Goal: Task Accomplishment & Management: Use online tool/utility

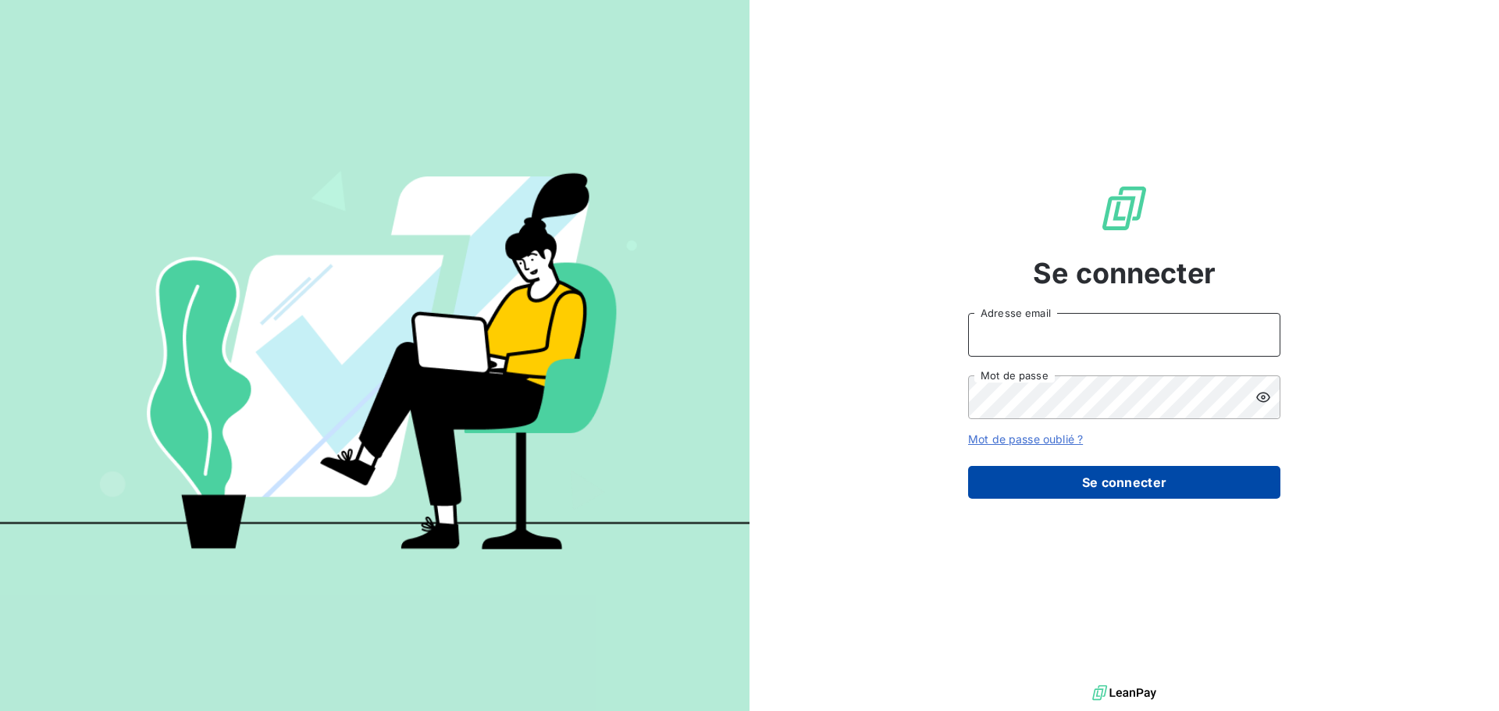
type input "[EMAIL_ADDRESS][DOMAIN_NAME]"
click at [1123, 486] on button "Se connecter" at bounding box center [1124, 482] width 312 height 33
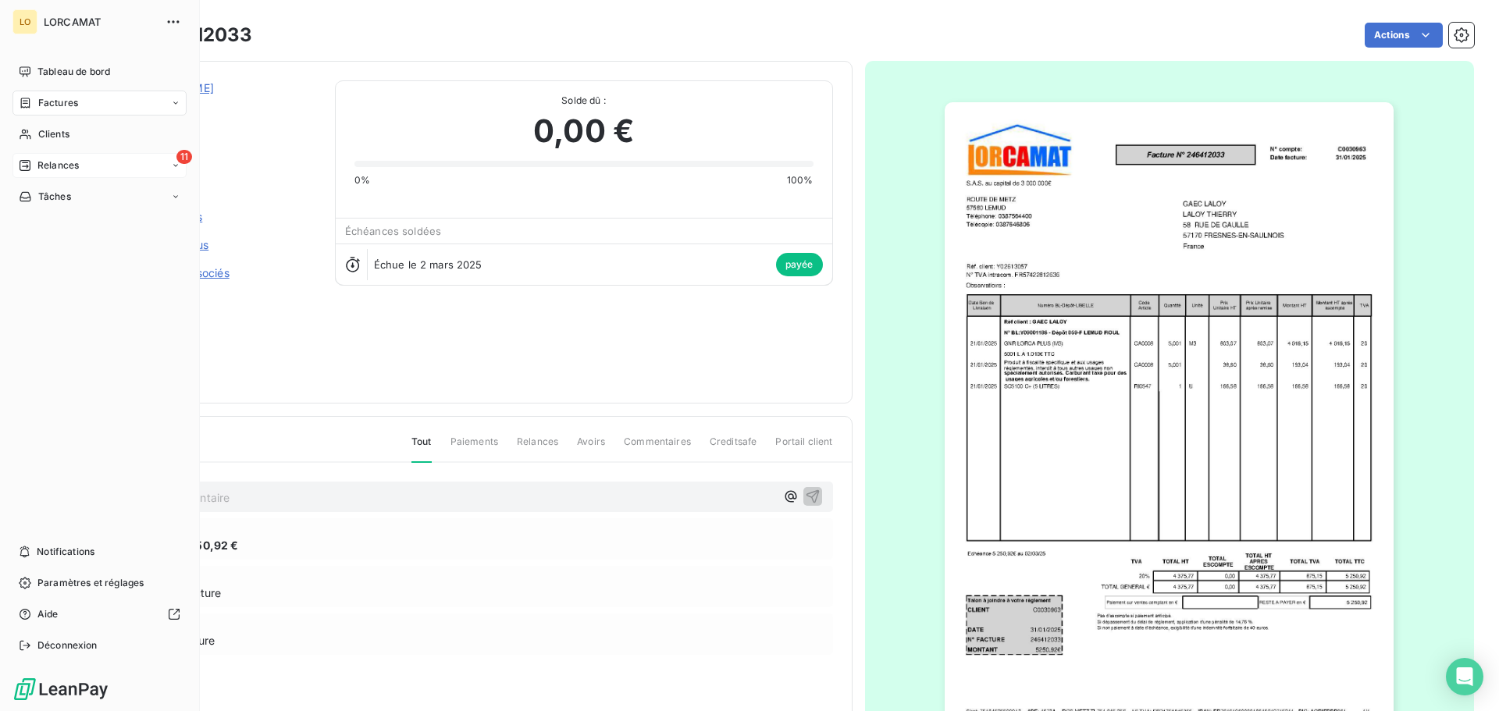
click at [40, 176] on div "11 Relances" at bounding box center [99, 165] width 174 height 25
click at [49, 203] on span "À effectuer" at bounding box center [62, 197] width 51 height 14
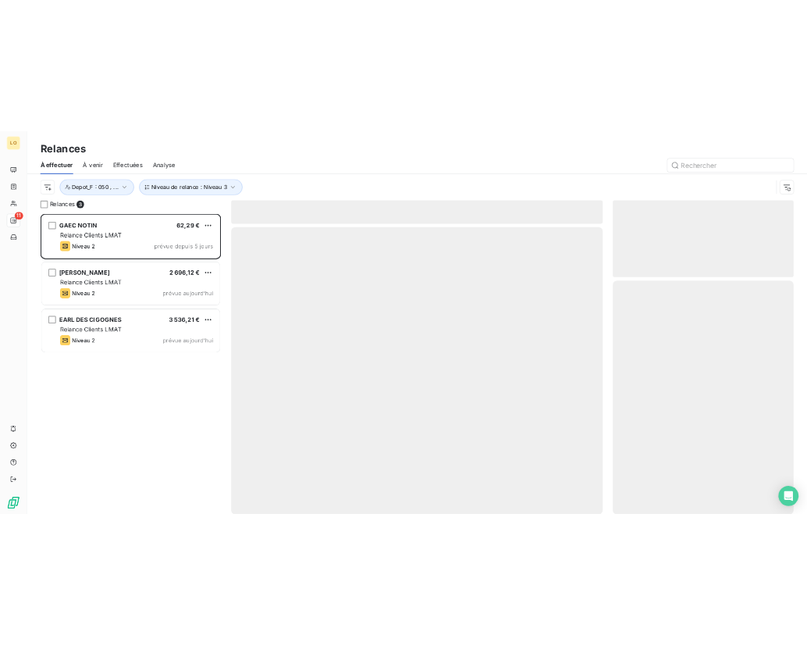
scroll to position [546, 324]
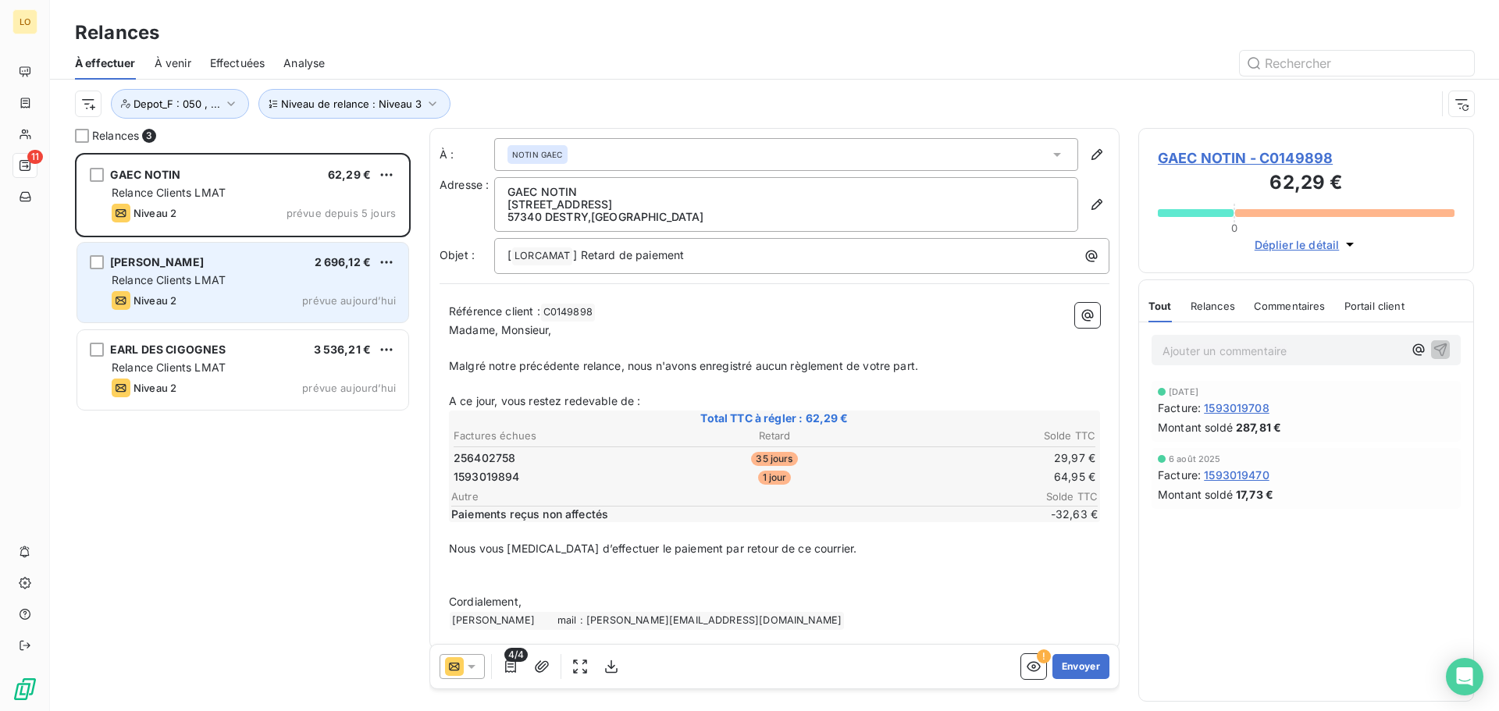
click at [244, 281] on div "Relance Clients LMAT" at bounding box center [254, 280] width 284 height 16
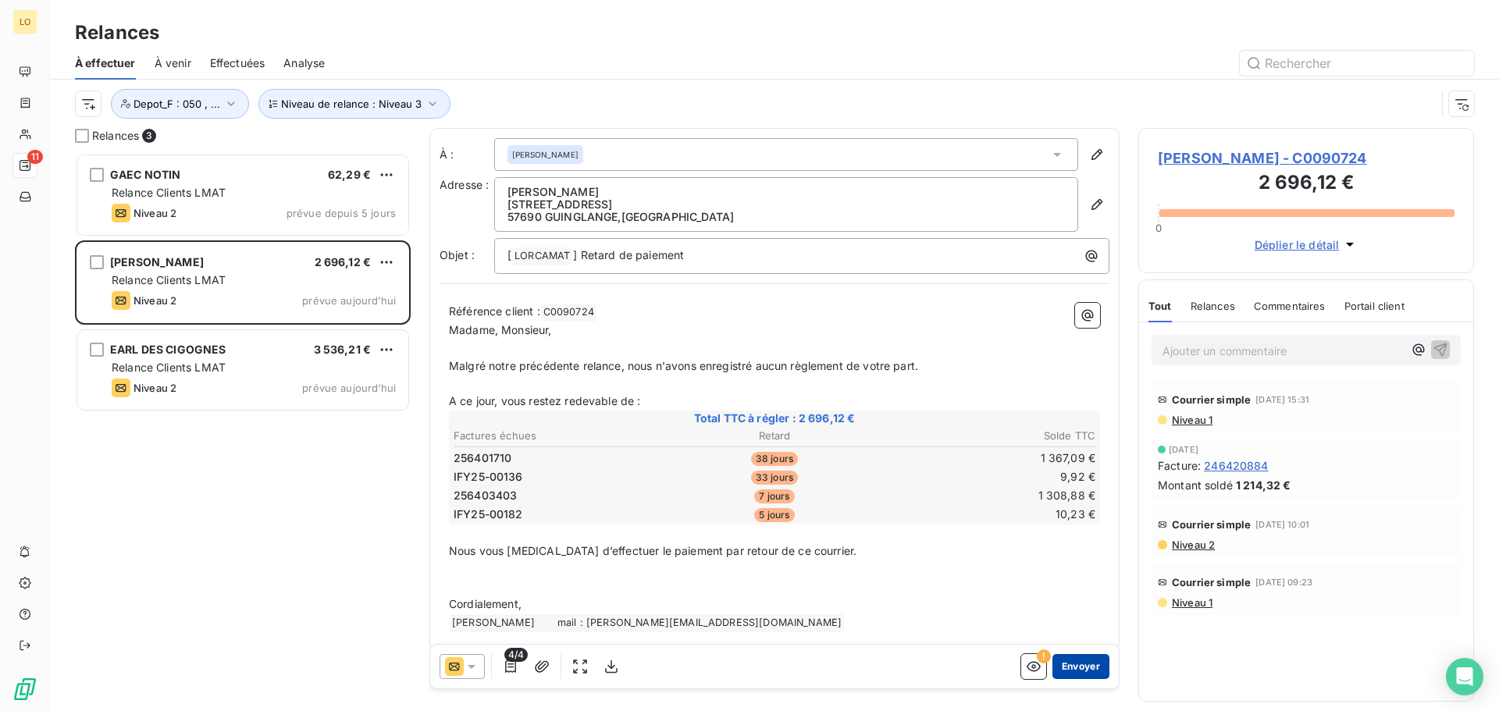
click at [1081, 665] on button "Envoyer" at bounding box center [1080, 666] width 57 height 25
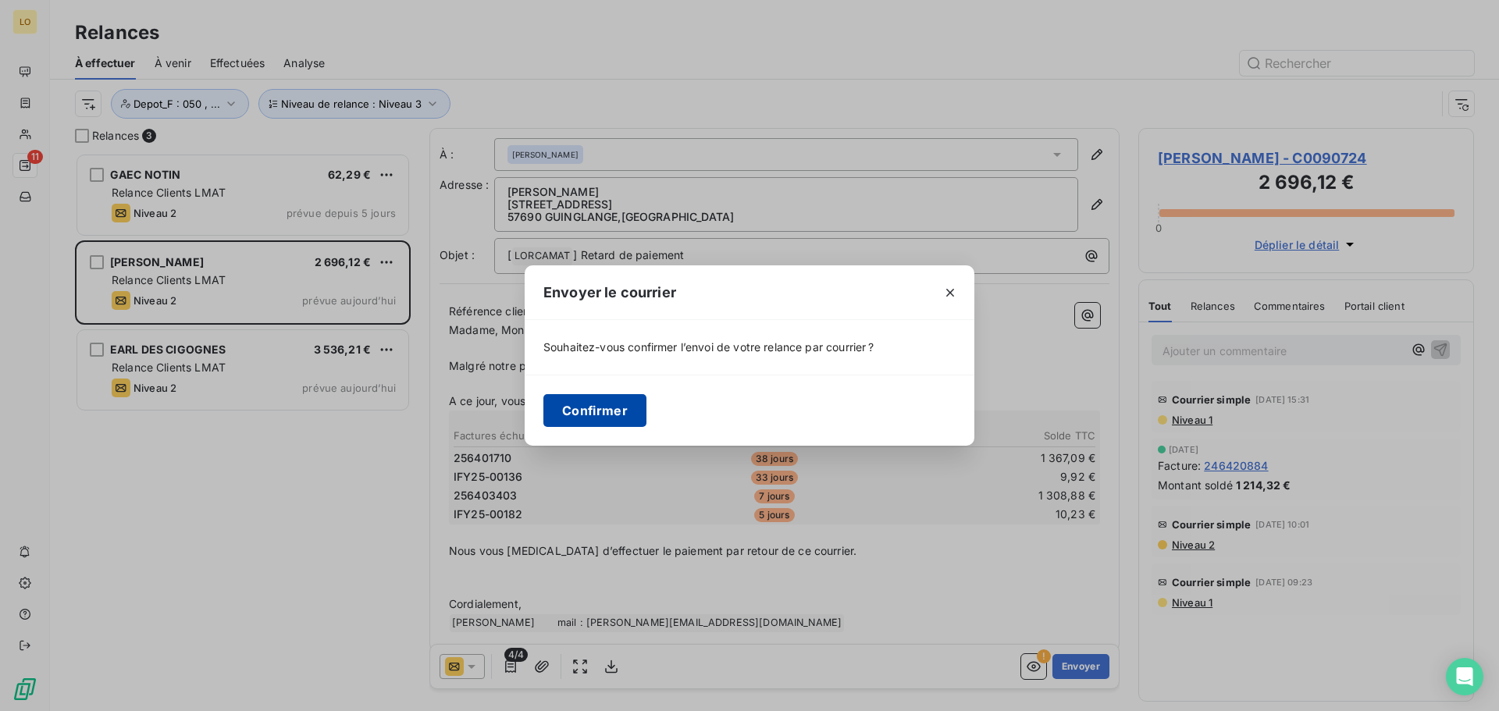
click at [612, 407] on button "Confirmer" at bounding box center [594, 410] width 103 height 33
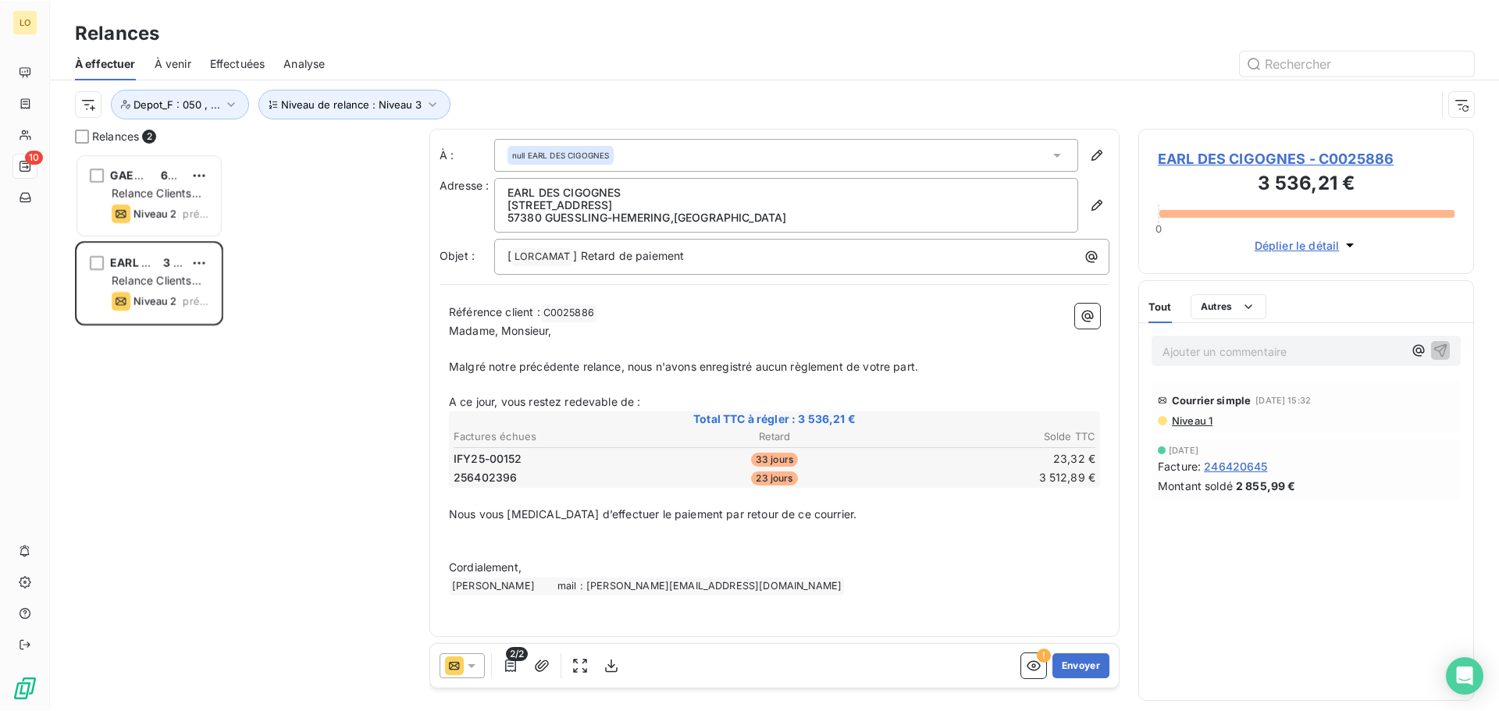
scroll to position [546, 324]
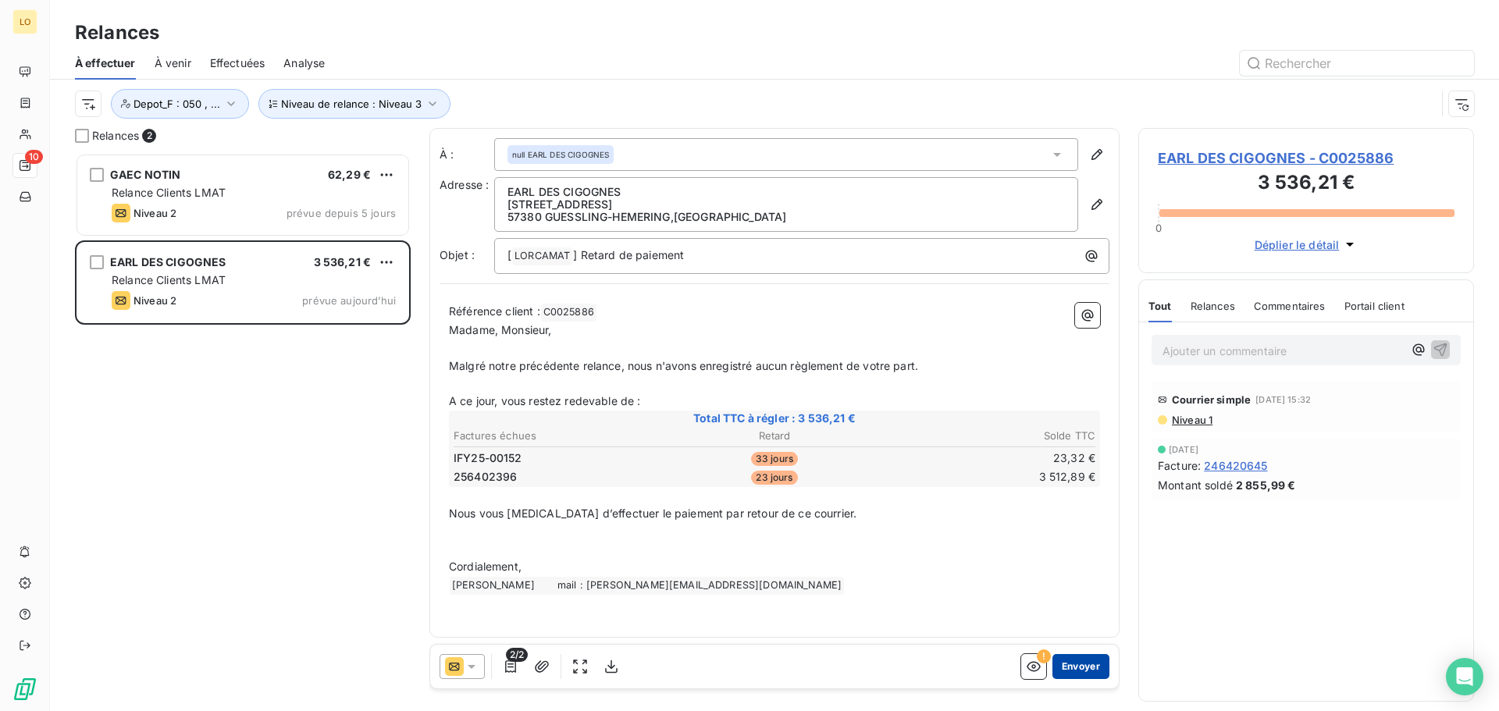
click at [1086, 667] on button "Envoyer" at bounding box center [1080, 666] width 57 height 25
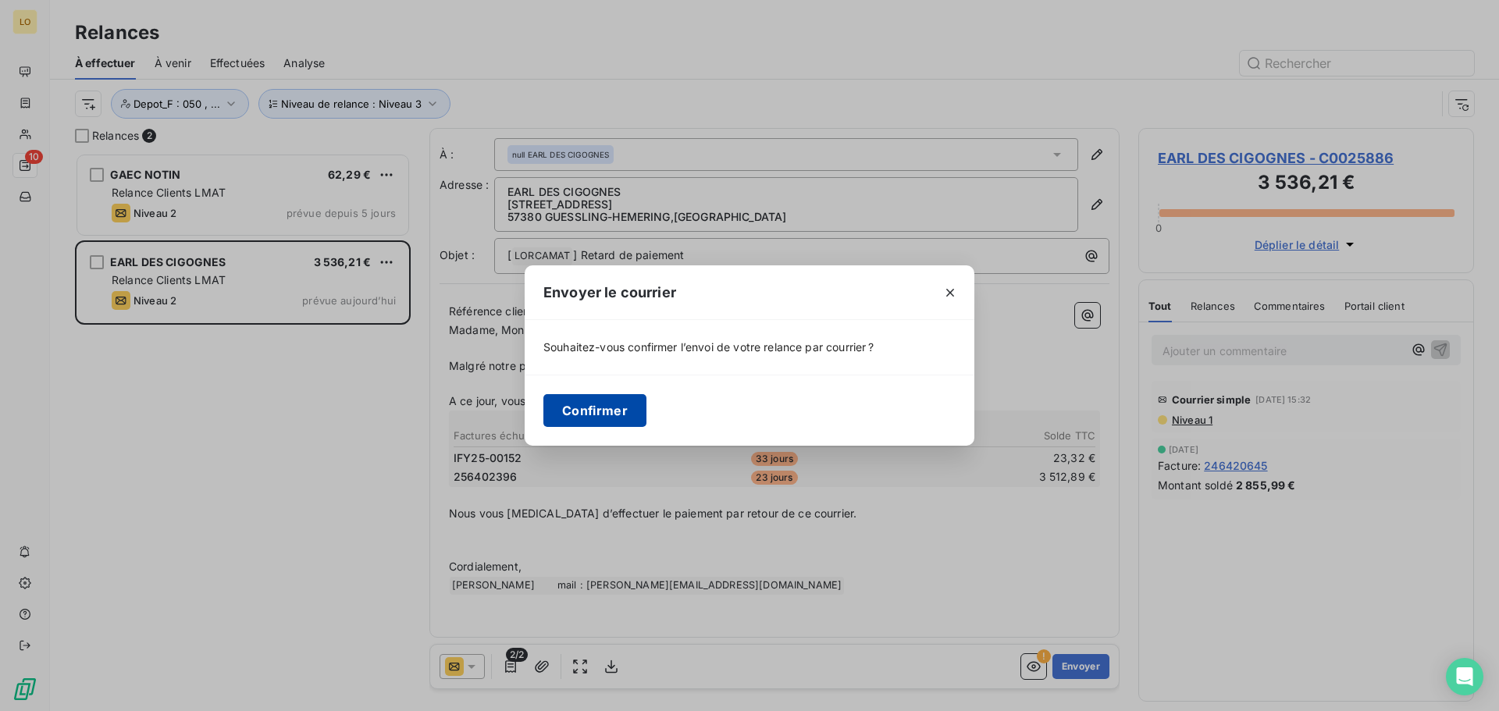
click at [570, 407] on button "Confirmer" at bounding box center [594, 410] width 103 height 33
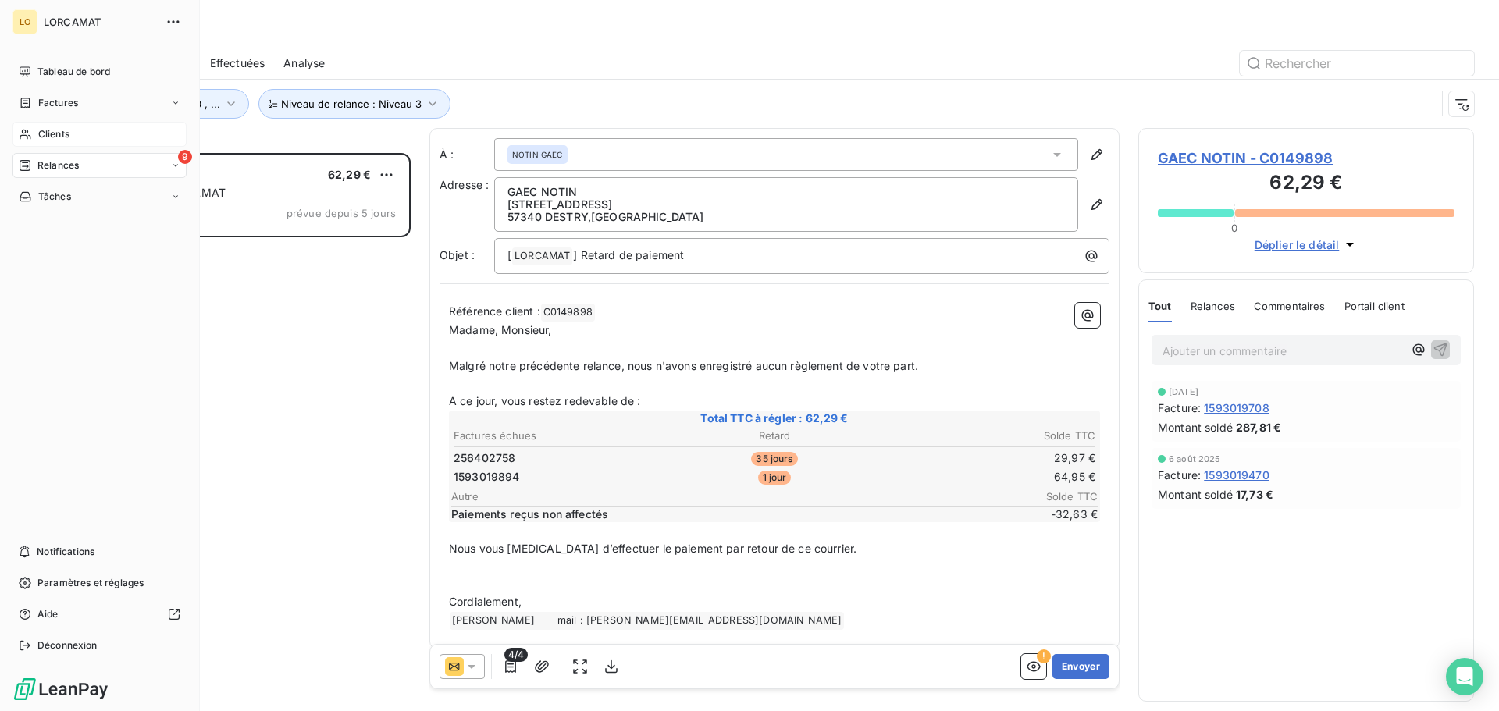
click at [59, 134] on span "Clients" at bounding box center [53, 134] width 31 height 14
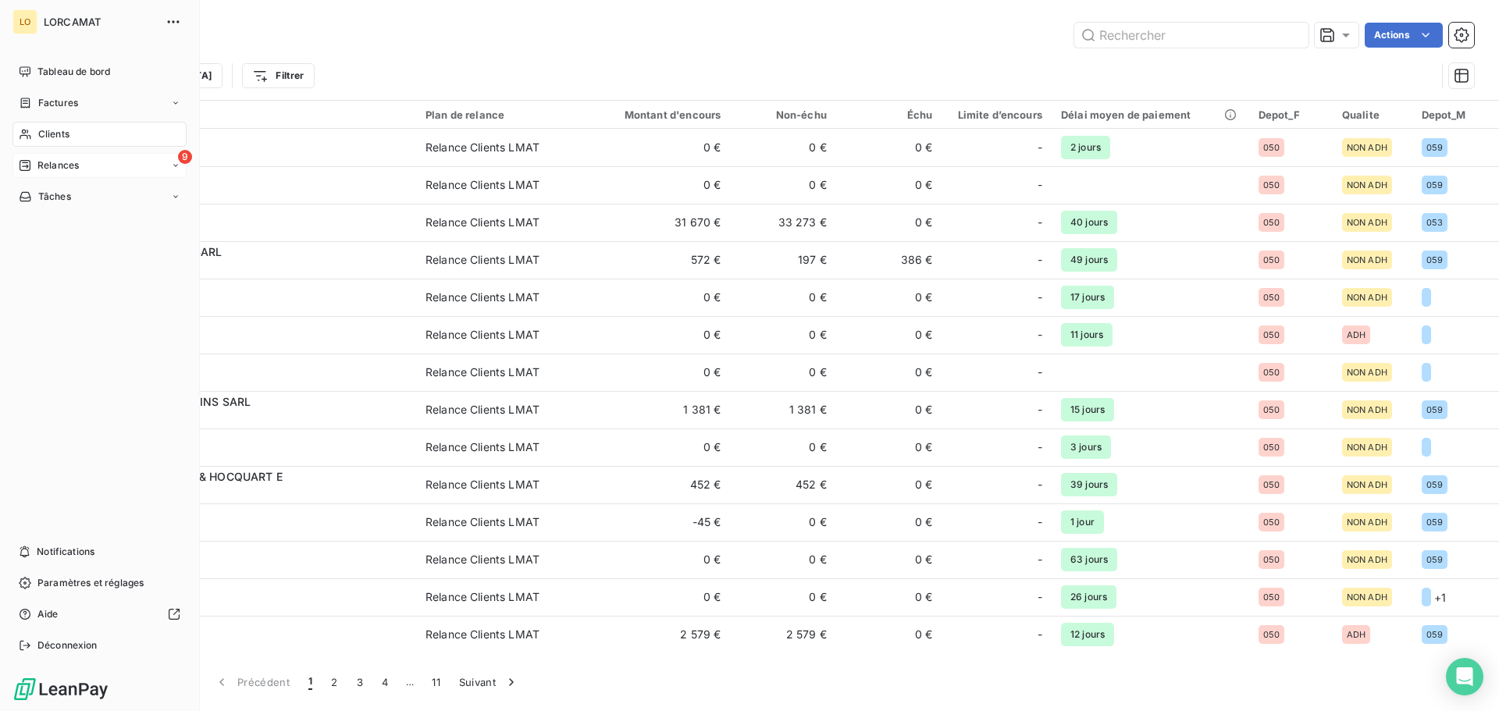
click at [24, 170] on icon at bounding box center [25, 165] width 11 height 11
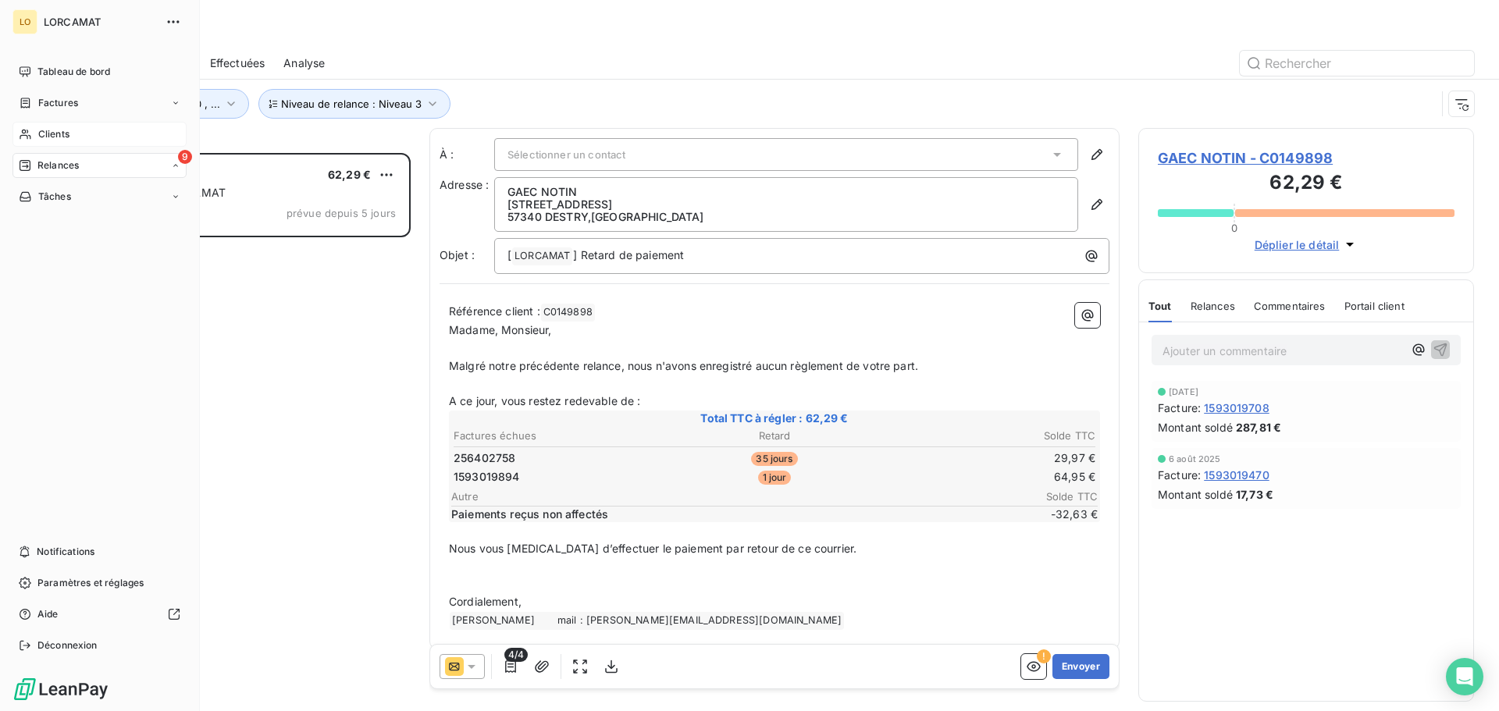
scroll to position [546, 324]
click at [79, 286] on div "Analyse" at bounding box center [108, 290] width 155 height 25
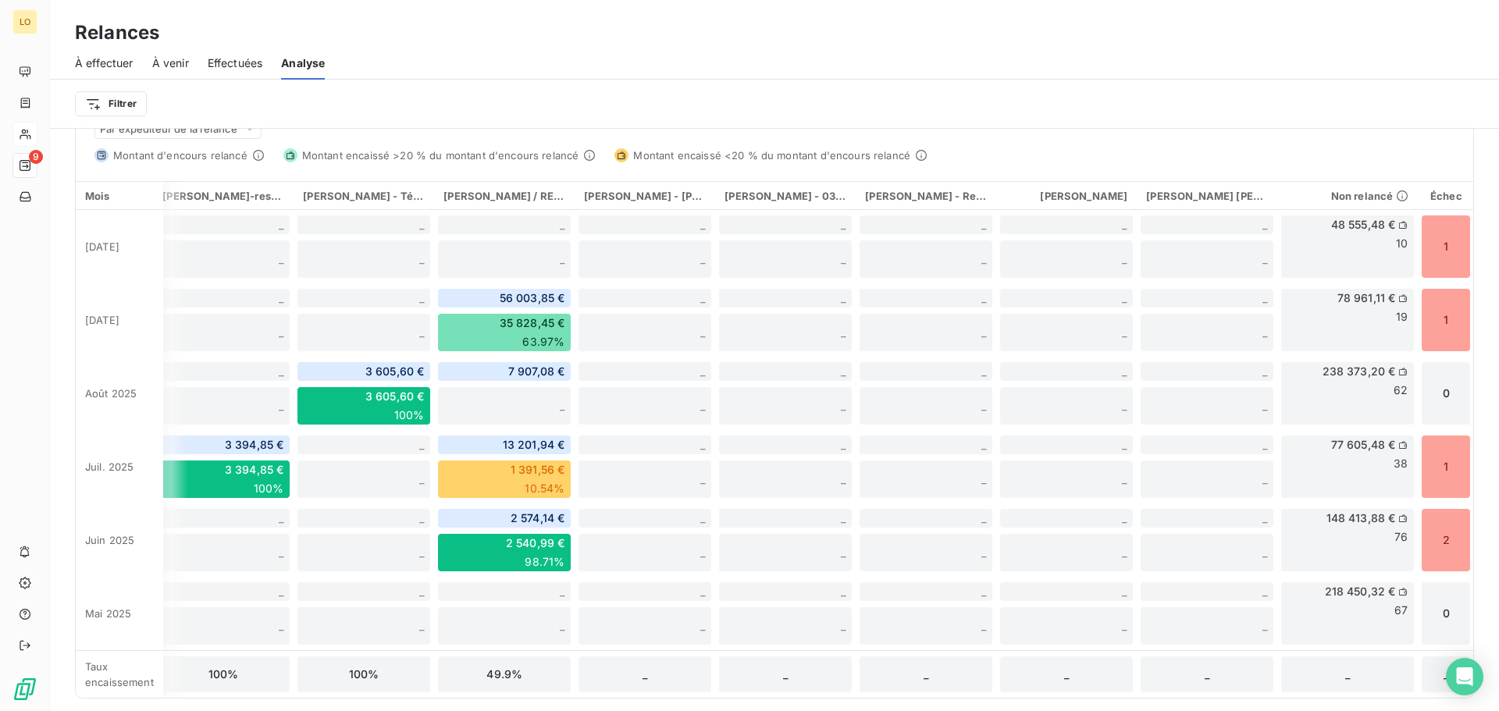
scroll to position [0, 866]
click at [1397, 220] on icon at bounding box center [1401, 224] width 9 height 9
click at [1435, 233] on div "1" at bounding box center [1445, 247] width 50 height 64
